Goal: Task Accomplishment & Management: Manage account settings

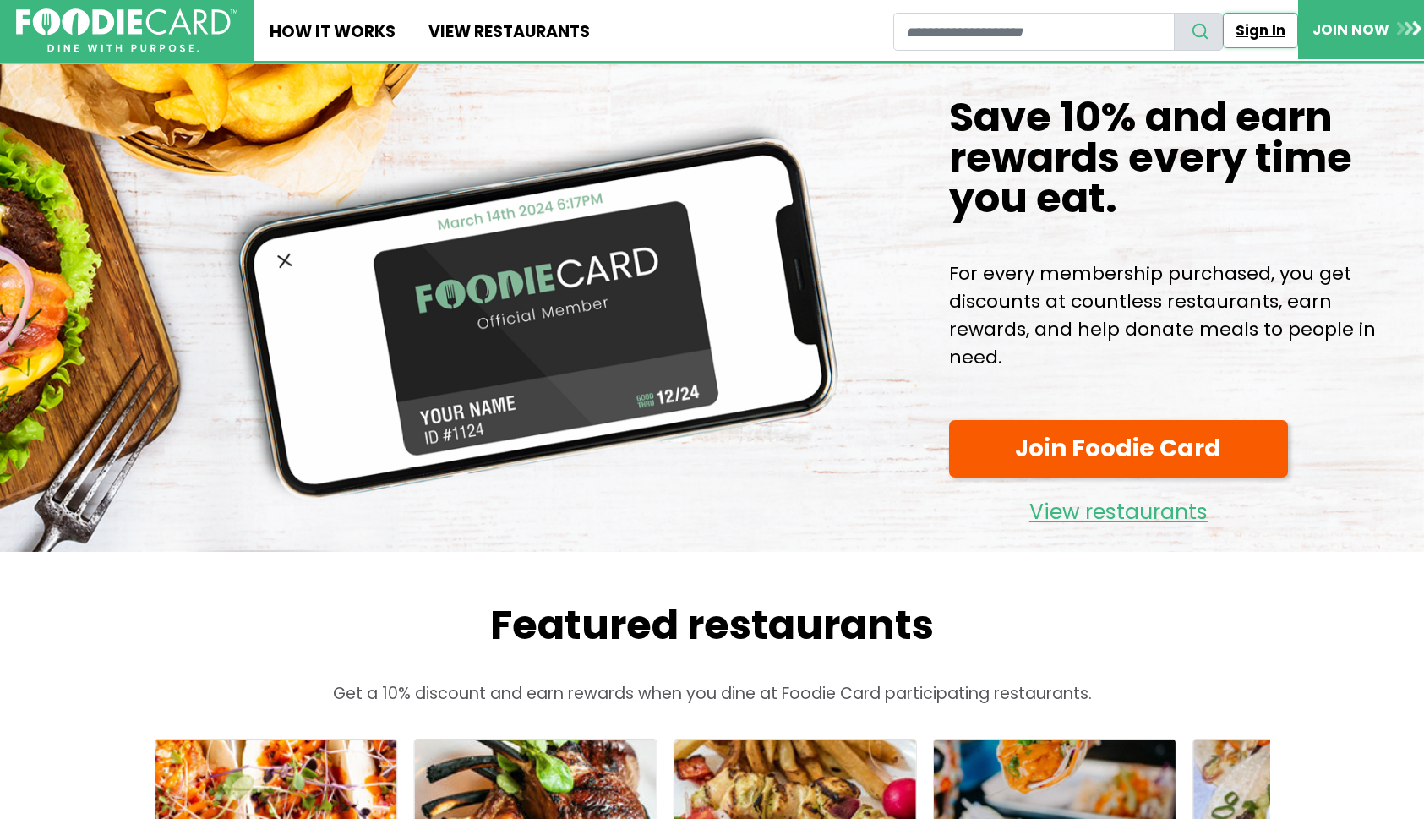
click at [1244, 31] on link "Sign In" at bounding box center [1261, 31] width 76 height 36
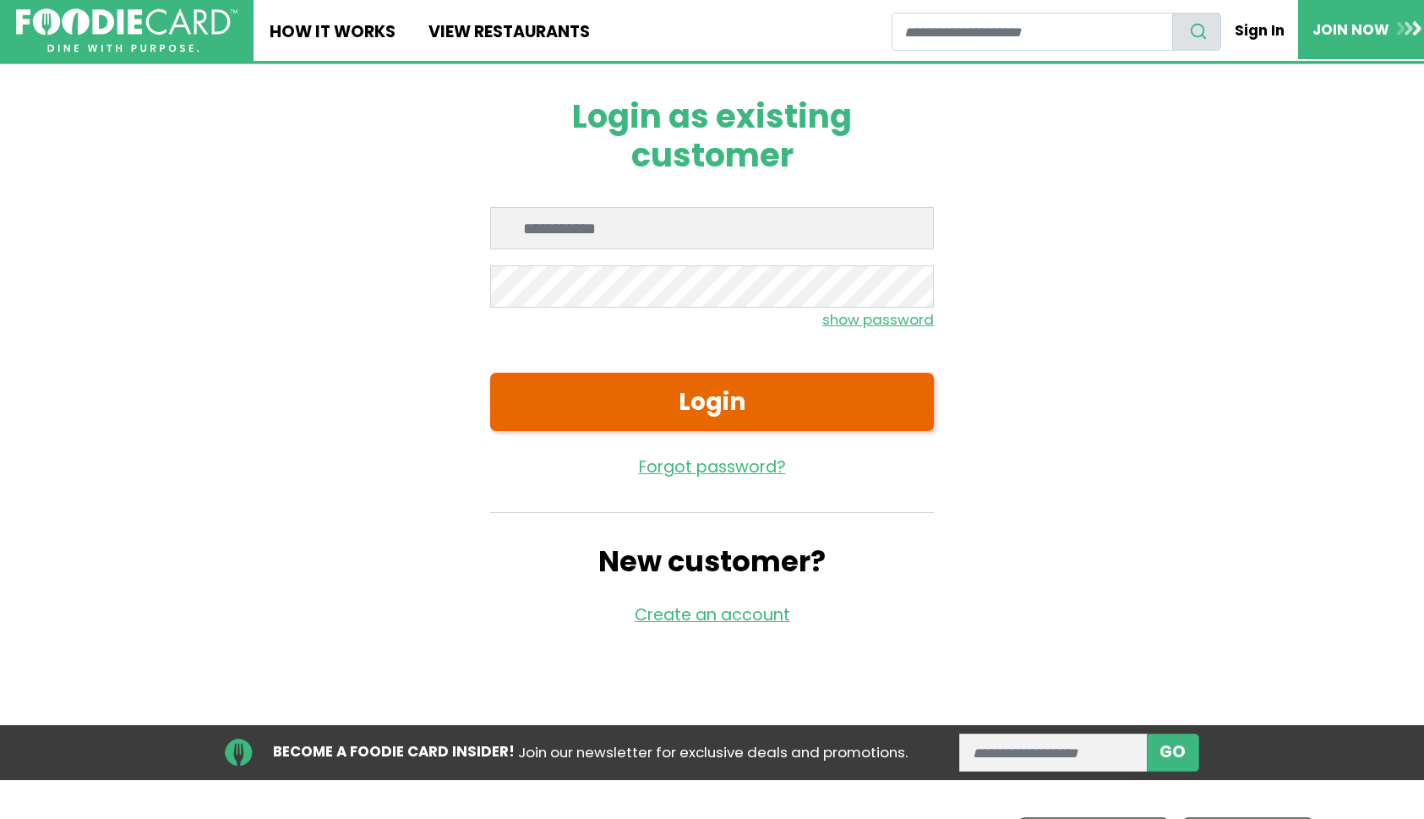
click at [632, 399] on button "Login" at bounding box center [712, 402] width 444 height 58
type input "**********"
click at [637, 400] on button "Login" at bounding box center [712, 402] width 444 height 58
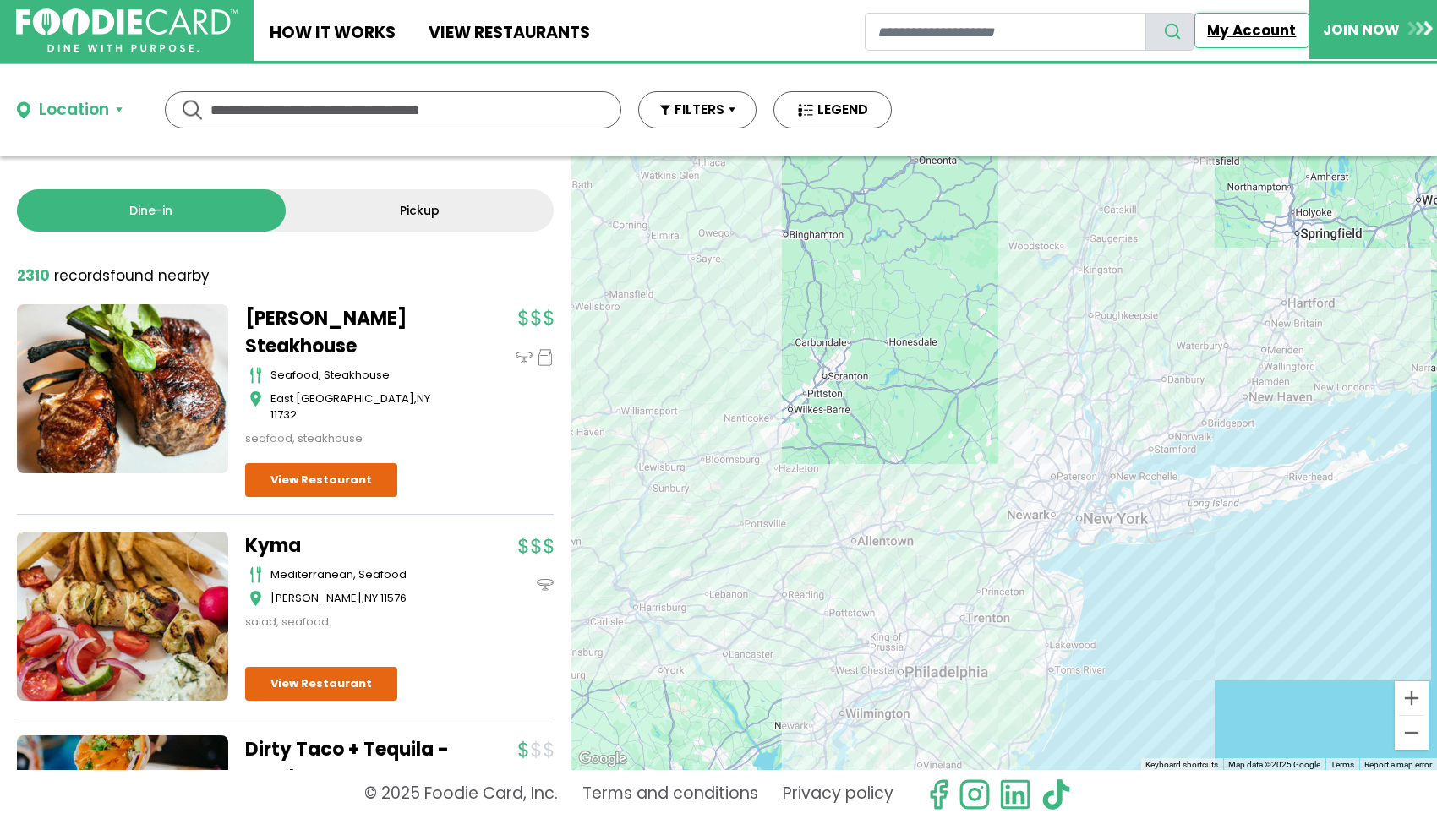
click at [1230, 21] on link "My Account" at bounding box center [1251, 31] width 115 height 36
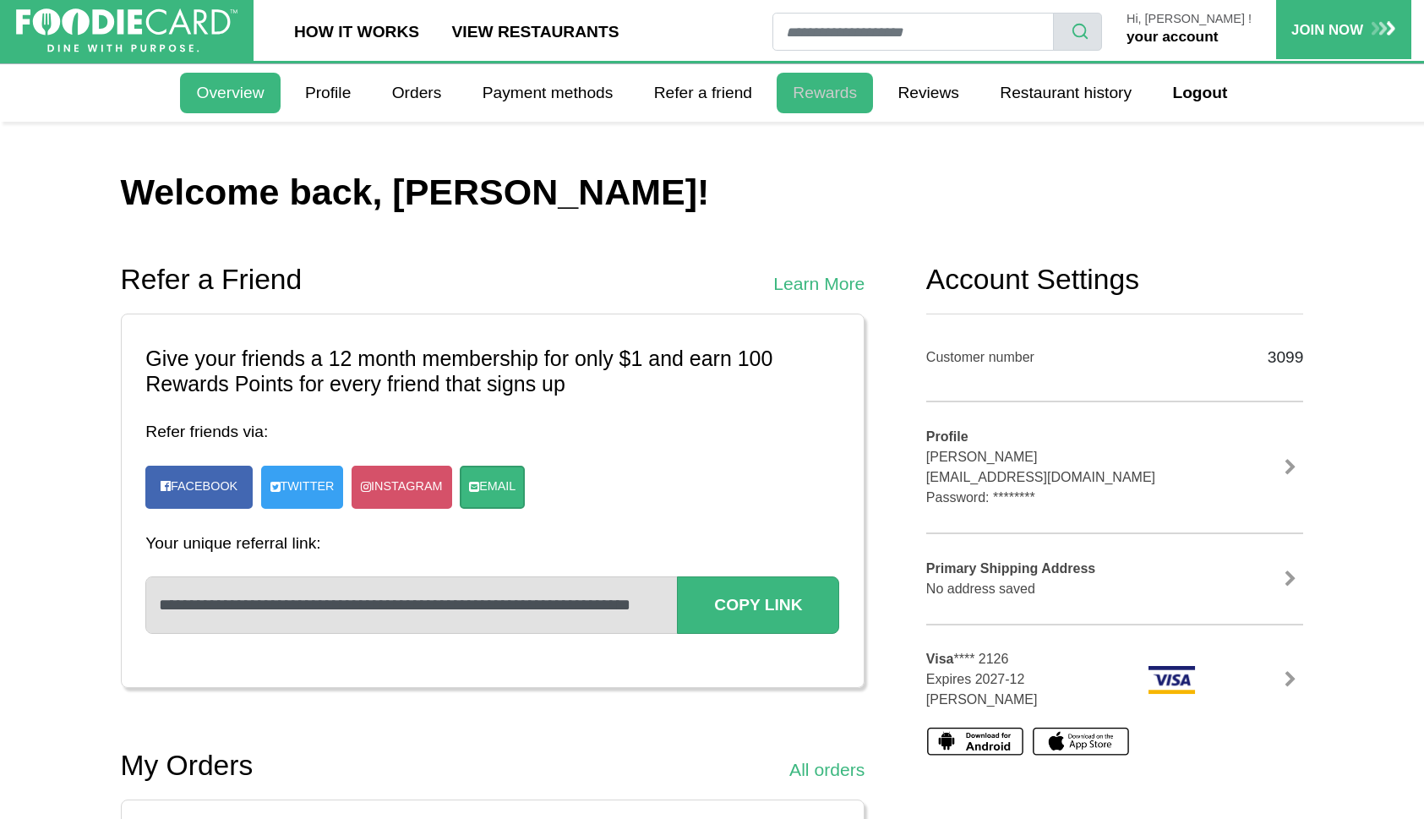
click at [815, 90] on link "Rewards" at bounding box center [825, 93] width 96 height 41
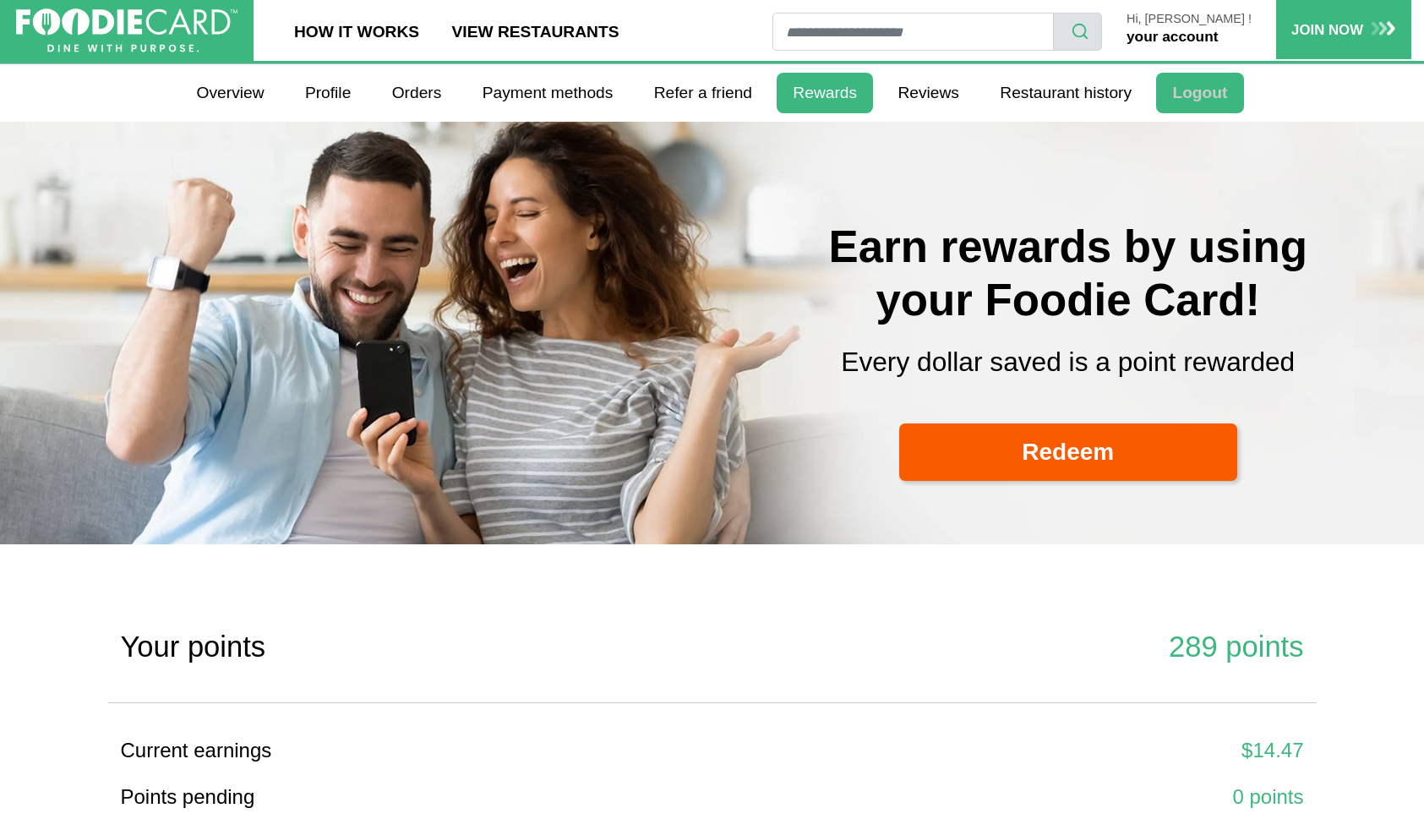
click at [1200, 94] on link "Logout" at bounding box center [1199, 93] width 87 height 41
